Goal: Information Seeking & Learning: Learn about a topic

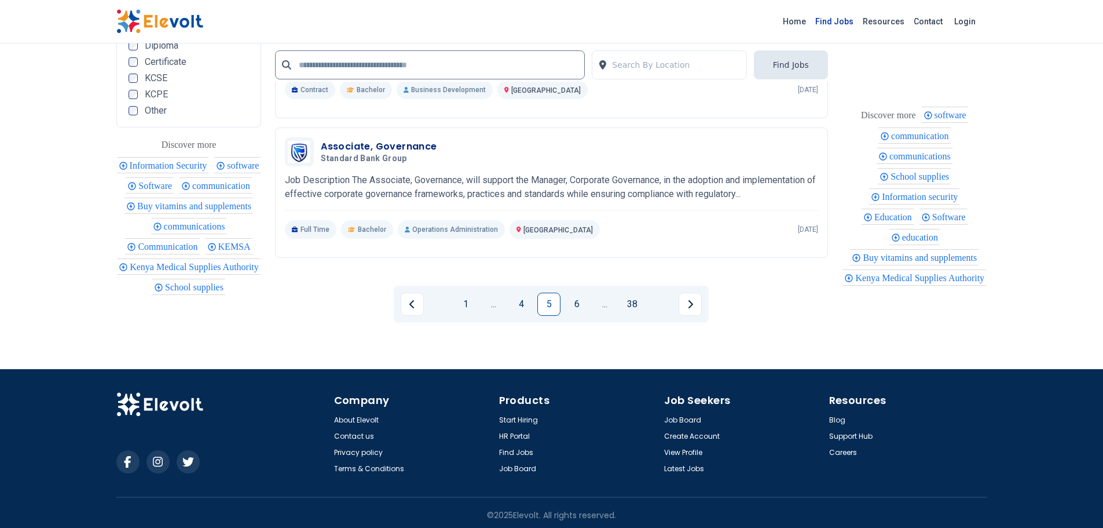
drag, startPoint x: 0, startPoint y: 0, endPoint x: 861, endPoint y: 21, distance: 861.3
click at [858, 21] on link "Find Jobs" at bounding box center [834, 21] width 47 height 19
click at [841, 23] on link "Find Jobs" at bounding box center [834, 21] width 47 height 19
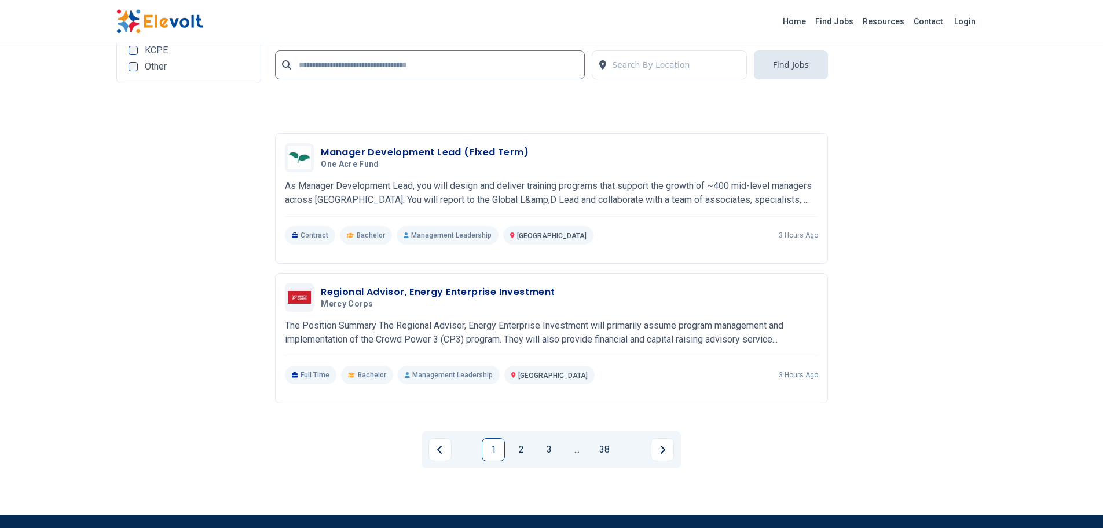
scroll to position [2548, 0]
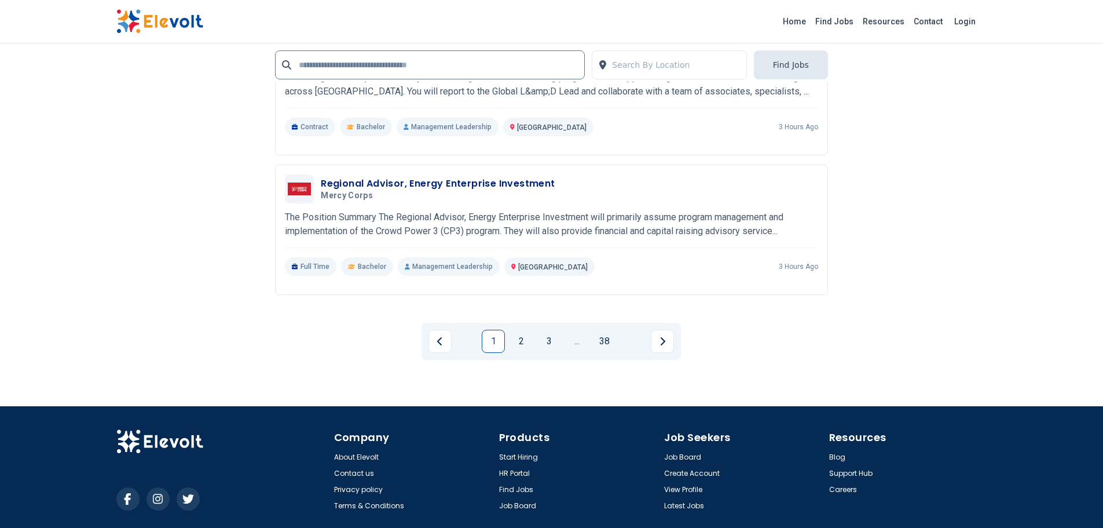
click at [537, 336] on li "2" at bounding box center [524, 340] width 28 height 23
click at [525, 342] on link "2" at bounding box center [521, 340] width 23 height 23
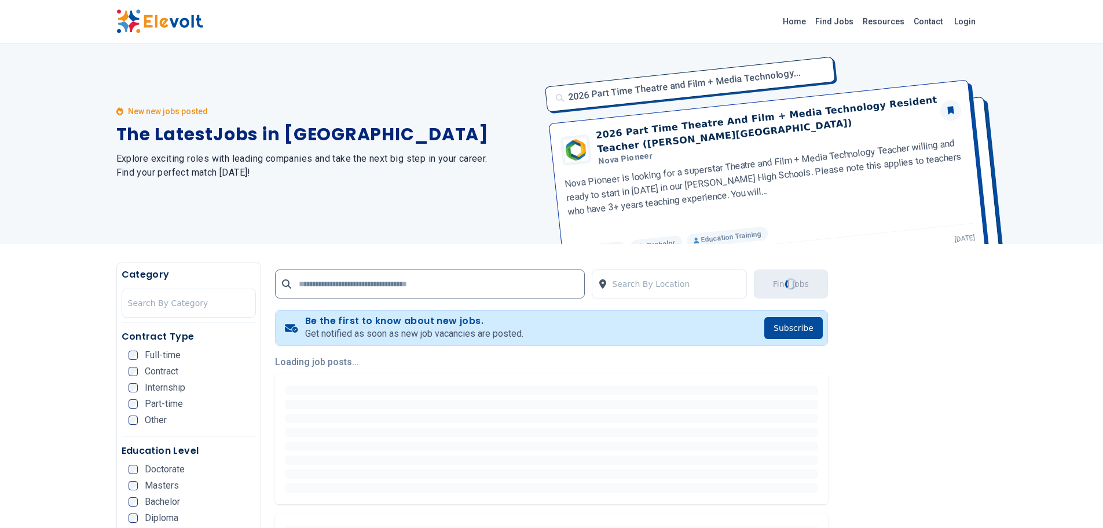
scroll to position [0, 0]
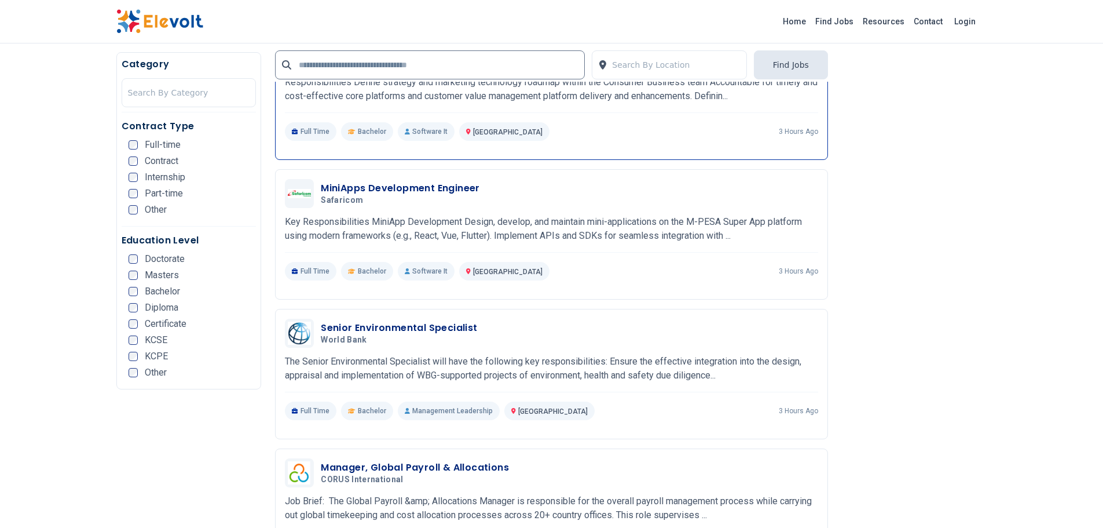
scroll to position [405, 0]
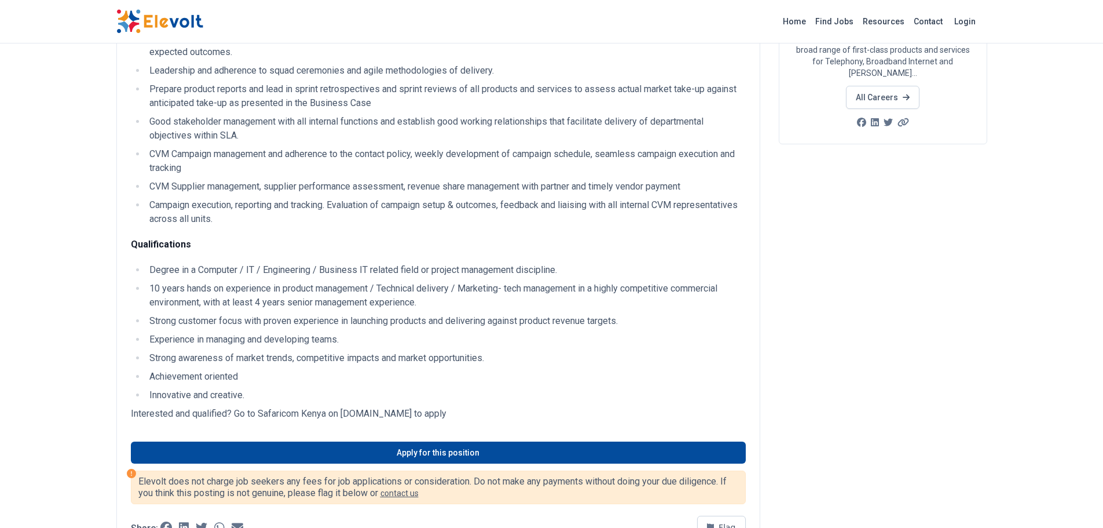
scroll to position [347, 0]
